Goal: Task Accomplishment & Management: Use online tool/utility

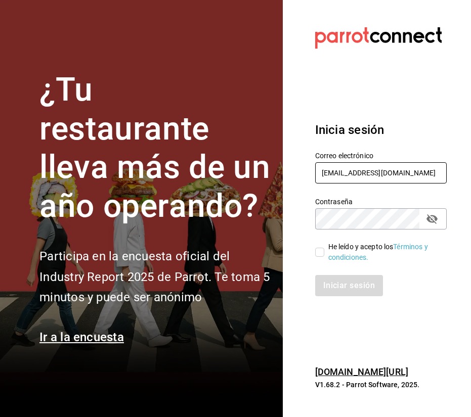
click at [381, 178] on input "[EMAIL_ADDRESS][DOMAIN_NAME]" at bounding box center [381, 172] width 132 height 21
type input "[EMAIL_ADDRESS][DOMAIN_NAME]"
click at [322, 258] on label "He leído y acepto los Términos y condiciones." at bounding box center [376, 252] width 123 height 21
click at [322, 257] on input "He leído y acepto los Términos y condiciones." at bounding box center [319, 252] width 9 height 9
checkbox input "true"
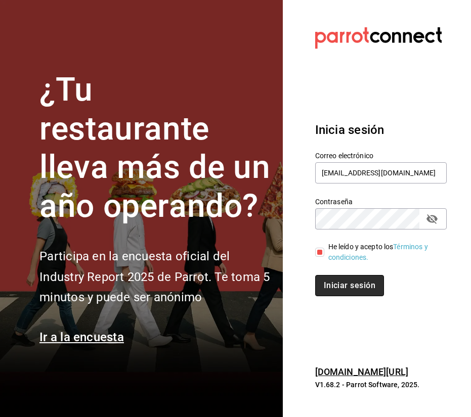
click at [353, 293] on button "Iniciar sesión" at bounding box center [349, 285] width 69 height 21
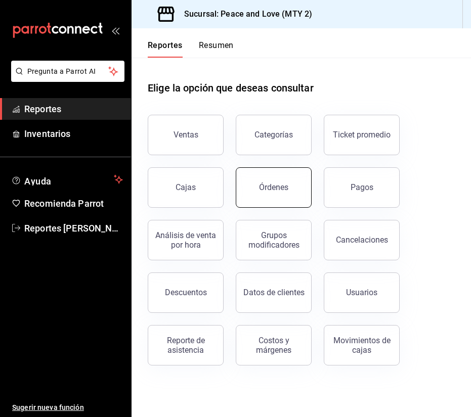
click at [264, 180] on button "Órdenes" at bounding box center [274, 187] width 76 height 40
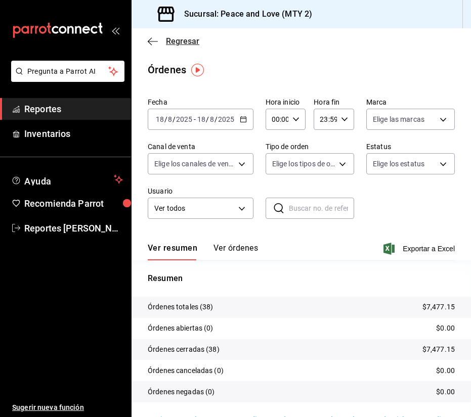
click at [168, 41] on span "Regresar" at bounding box center [182, 41] width 33 height 10
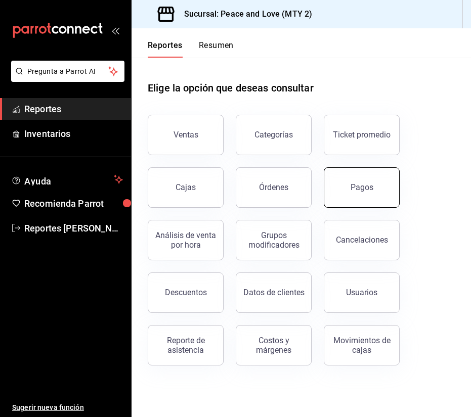
click at [331, 178] on button "Pagos" at bounding box center [362, 187] width 76 height 40
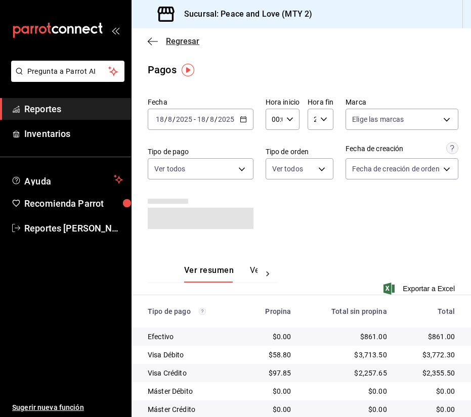
click at [167, 40] on span "Regresar" at bounding box center [182, 41] width 33 height 10
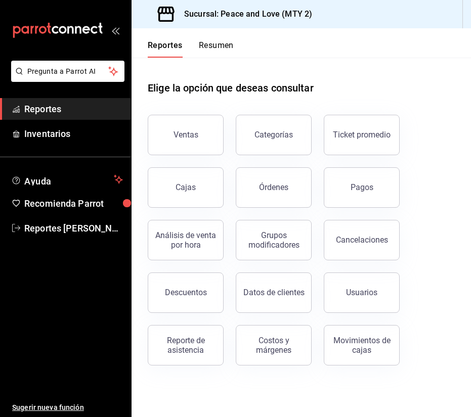
click at [144, 335] on div "Reporte de asistencia" at bounding box center [180, 339] width 88 height 53
click at [167, 336] on button "Reporte de asistencia" at bounding box center [186, 345] width 76 height 40
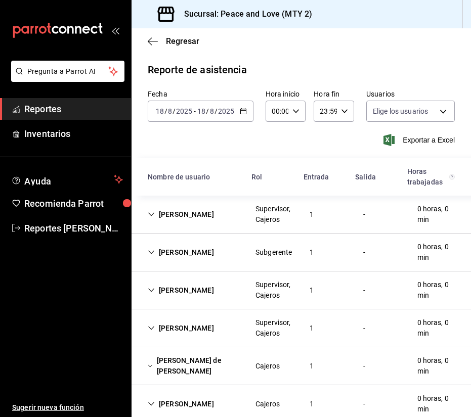
type input "df716115-a66c-409e-928d-ee082c8a1897,7ad74d14-eb0f-4077-9c12-ec4012b952b2,6a0dd…"
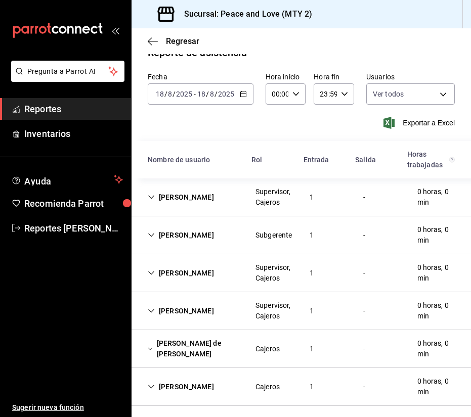
scroll to position [22, 0]
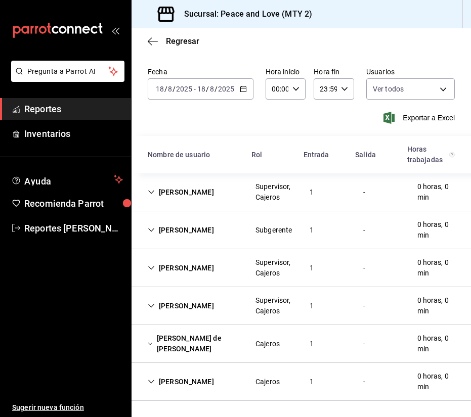
click at [187, 297] on div "Paola Yamilet Celedon Flores" at bounding box center [181, 306] width 82 height 19
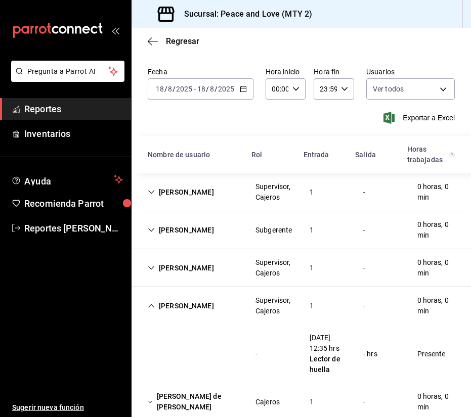
click at [200, 214] on div "Janeth Anaid Ruano Romero Subgerente 1 - 0 horas, 0 min" at bounding box center [301, 230] width 339 height 38
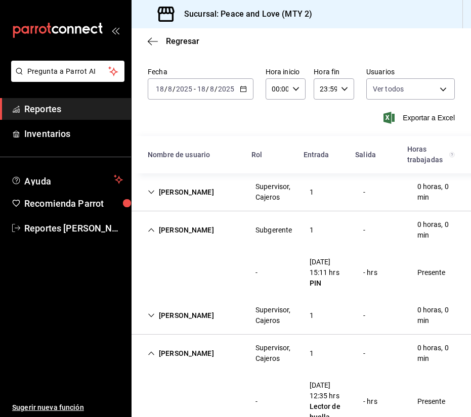
click at [202, 223] on div "Janeth Anaid Ruano Romero" at bounding box center [181, 230] width 82 height 19
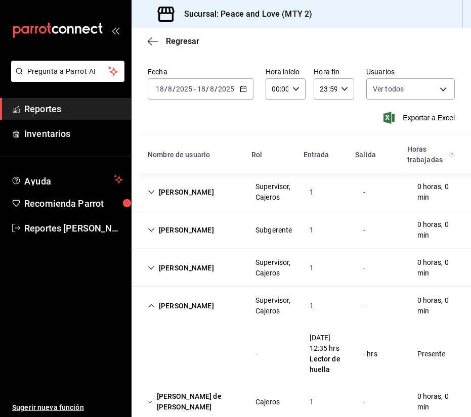
click at [200, 227] on div "Janeth Anaid Ruano Romero" at bounding box center [181, 230] width 82 height 19
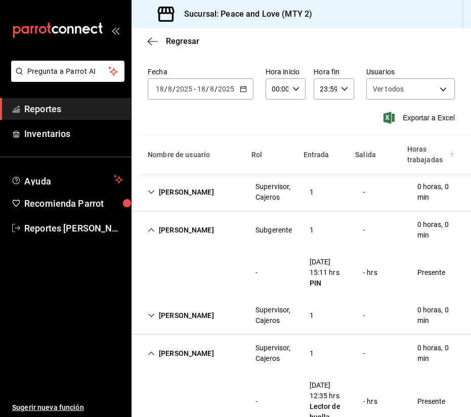
click at [200, 227] on div "Janeth Anaid Ruano Romero" at bounding box center [181, 230] width 82 height 19
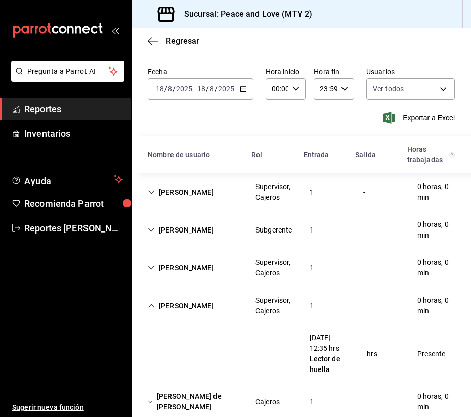
click at [217, 299] on div "Paola Yamilet Celedon Flores" at bounding box center [181, 306] width 82 height 19
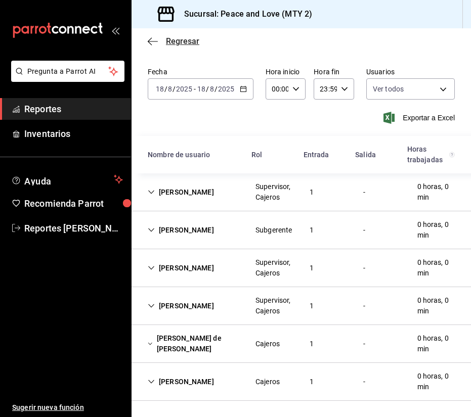
click at [160, 44] on span "Regresar" at bounding box center [174, 41] width 52 height 10
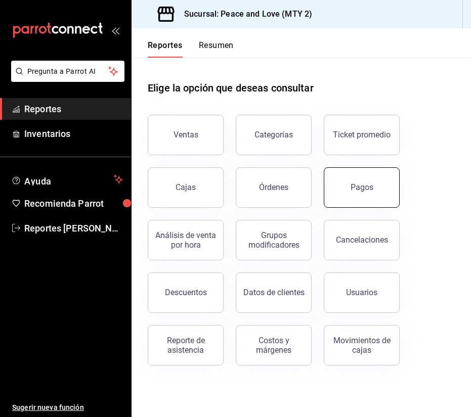
click at [381, 199] on button "Pagos" at bounding box center [362, 187] width 76 height 40
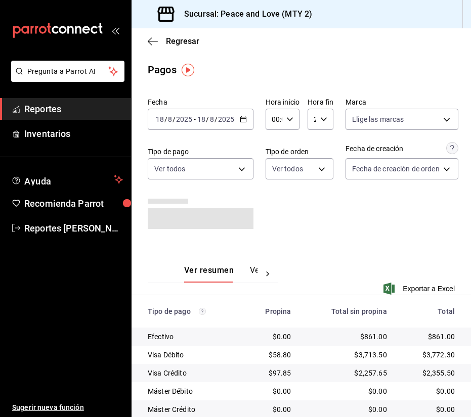
click at [294, 117] on div "00:00 Hora inicio" at bounding box center [283, 119] width 34 height 21
click at [274, 194] on span "08" at bounding box center [273, 197] width 1 height 8
type input "08:00"
click at [324, 119] on div at bounding box center [235, 208] width 471 height 417
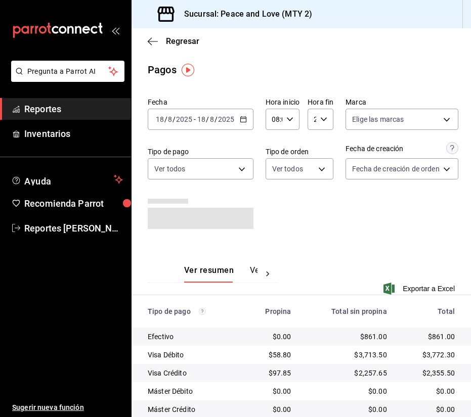
click at [323, 122] on icon "button" at bounding box center [323, 119] width 7 height 7
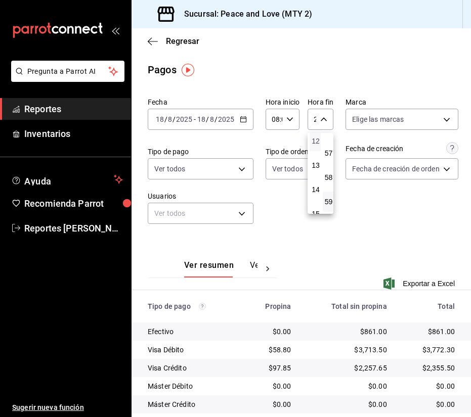
scroll to position [289, 0]
click at [316, 149] on span "12" at bounding box center [316, 147] width 0 height 8
click at [323, 122] on div at bounding box center [235, 208] width 471 height 417
click at [324, 125] on div "12:59 Hora fin" at bounding box center [321, 119] width 26 height 21
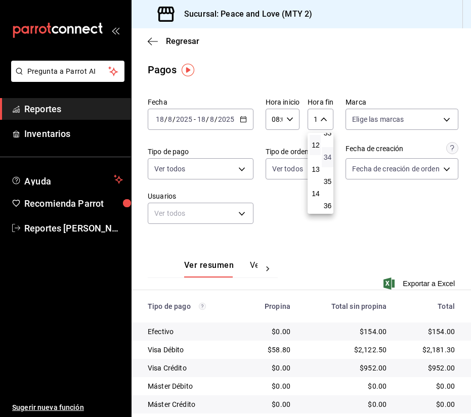
click at [328, 157] on span "34" at bounding box center [328, 157] width 0 height 8
type input "12:34"
click at [375, 198] on div at bounding box center [235, 208] width 471 height 417
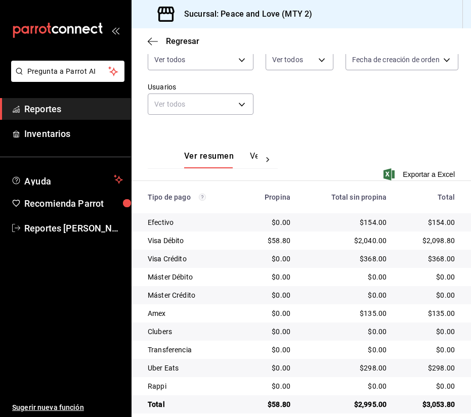
scroll to position [122, 0]
